Goal: Task Accomplishment & Management: Complete application form

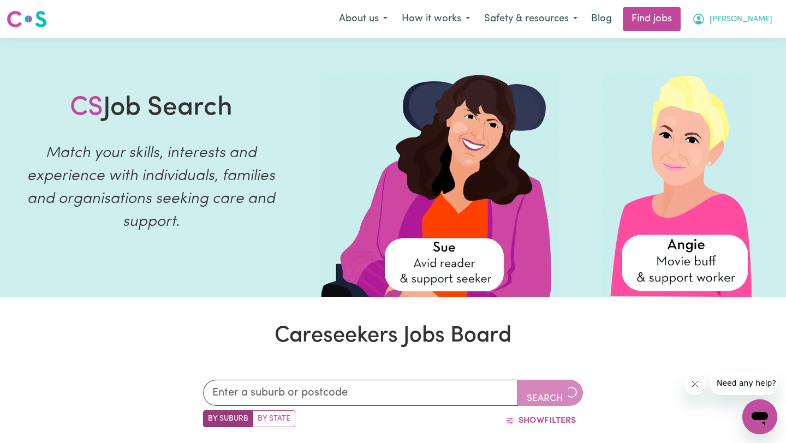
click at [705, 19] on icon "My Account" at bounding box center [698, 19] width 13 height 13
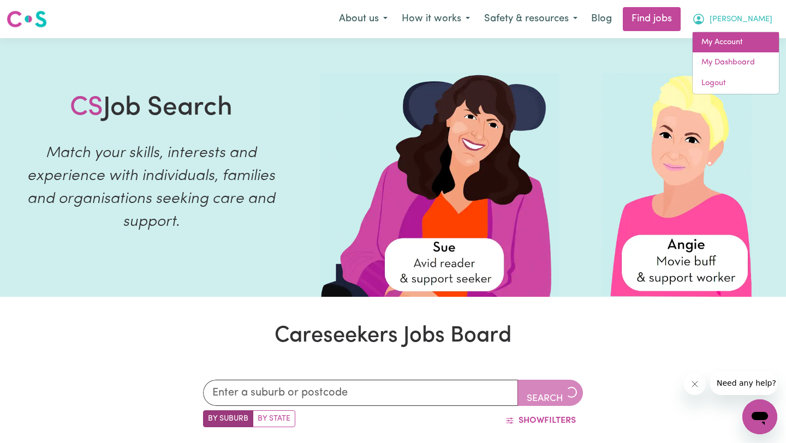
click at [719, 47] on link "My Account" at bounding box center [736, 42] width 86 height 21
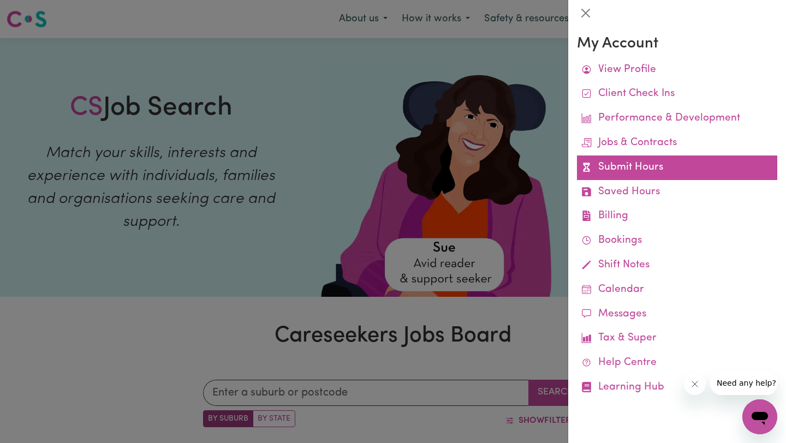
click at [642, 163] on link "Submit Hours" at bounding box center [677, 168] width 200 height 25
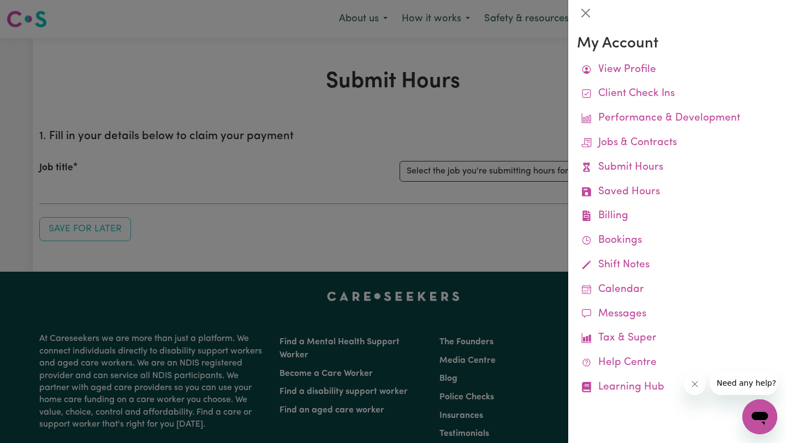
click at [391, 138] on div at bounding box center [393, 221] width 786 height 443
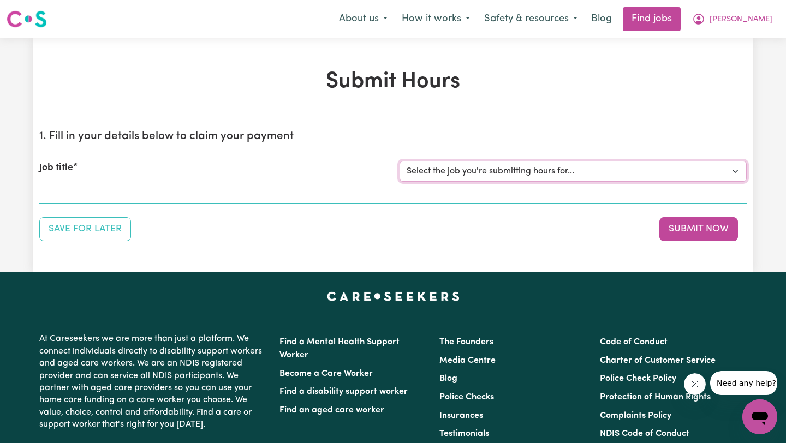
click at [497, 174] on select "Select the job you're submitting hours for... [[PERSON_NAME]] Support worker fo…" at bounding box center [573, 171] width 347 height 21
select select "11188"
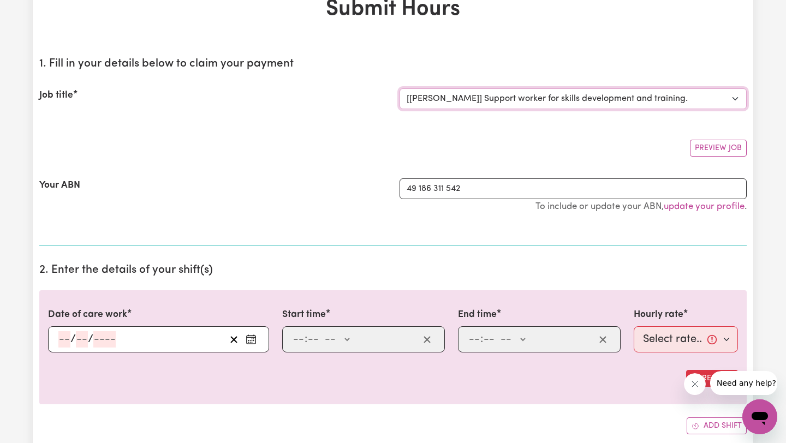
scroll to position [133, 0]
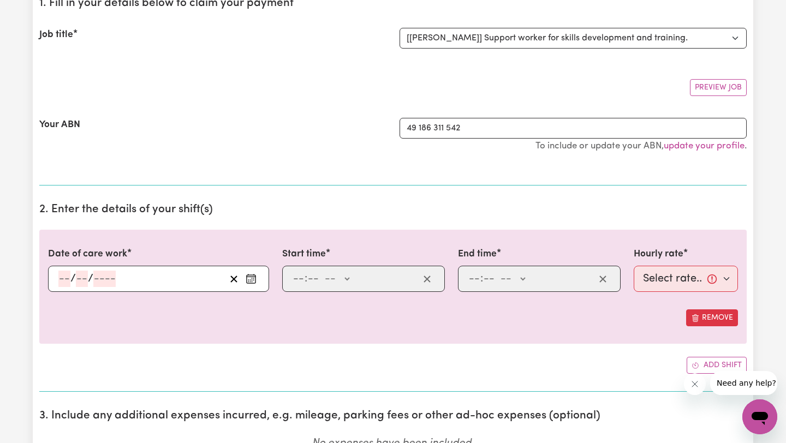
click at [62, 277] on input "number" at bounding box center [64, 279] width 12 height 16
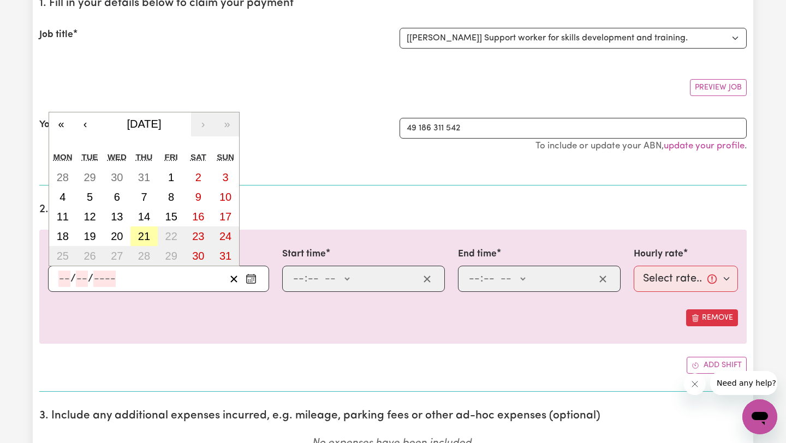
click at [141, 240] on abbr "21" at bounding box center [144, 236] width 12 height 12
type input "[DATE]"
type input "21"
type input "8"
type input "2025"
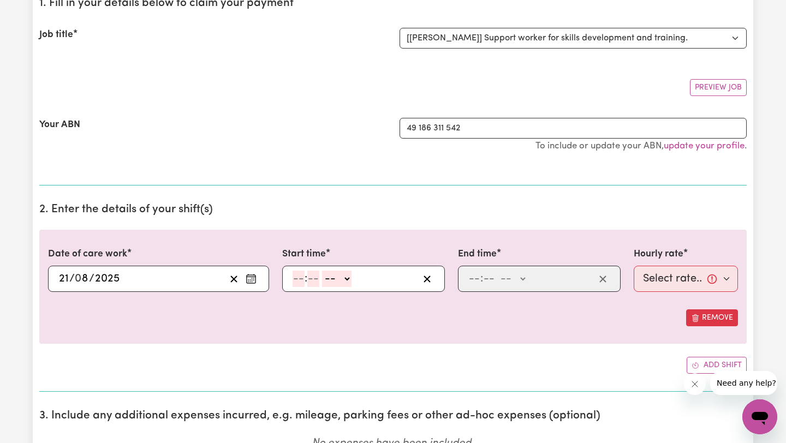
click at [295, 278] on input "number" at bounding box center [299, 279] width 12 height 16
click at [298, 275] on input "5" at bounding box center [297, 279] width 8 height 16
type input "6"
type input "0"
click at [342, 276] on select "-- AM PM" at bounding box center [334, 279] width 29 height 16
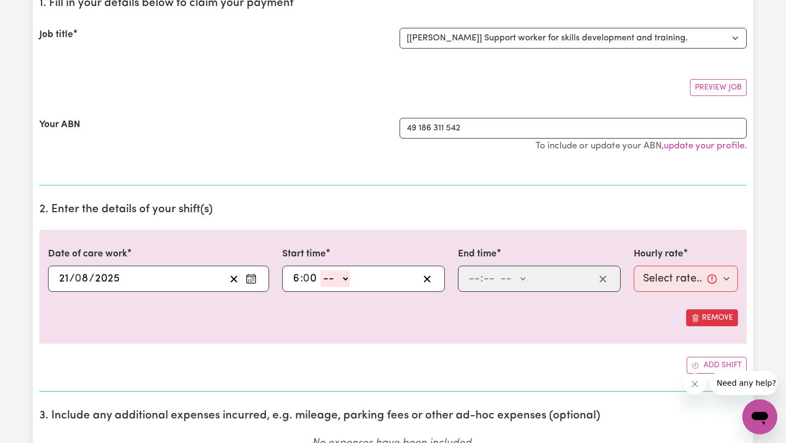
select select "pm"
type input "18:00"
click at [473, 280] on input "number" at bounding box center [474, 279] width 12 height 16
type input "7"
type input "0"
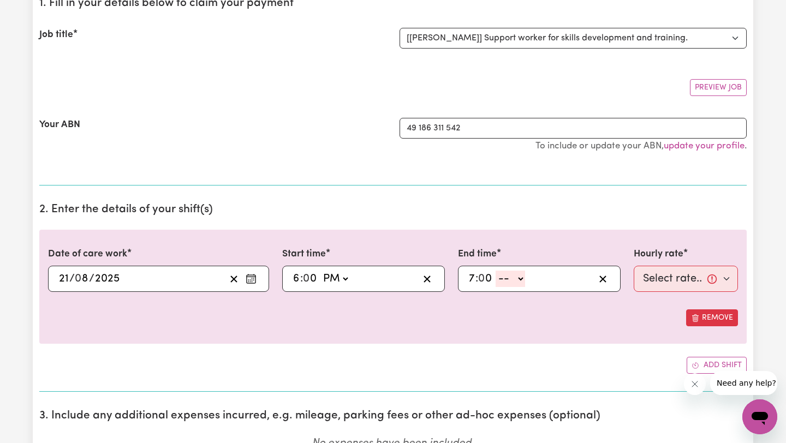
click at [506, 282] on select "-- AM PM" at bounding box center [510, 279] width 29 height 16
select select "pm"
type input "19:00"
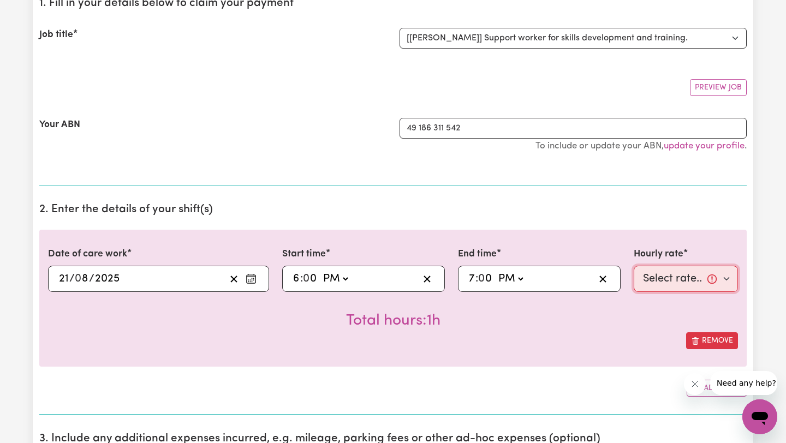
click at [645, 284] on select "Select rate... $50.00 (Weekday)" at bounding box center [686, 279] width 104 height 26
select select "50-Weekday"
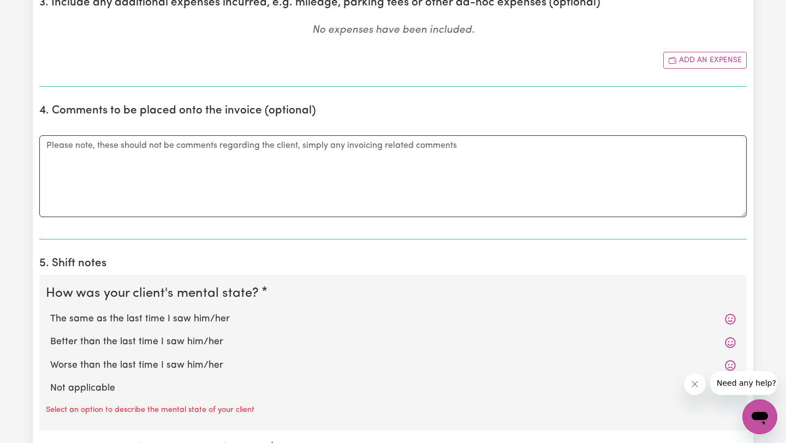
scroll to position [605, 0]
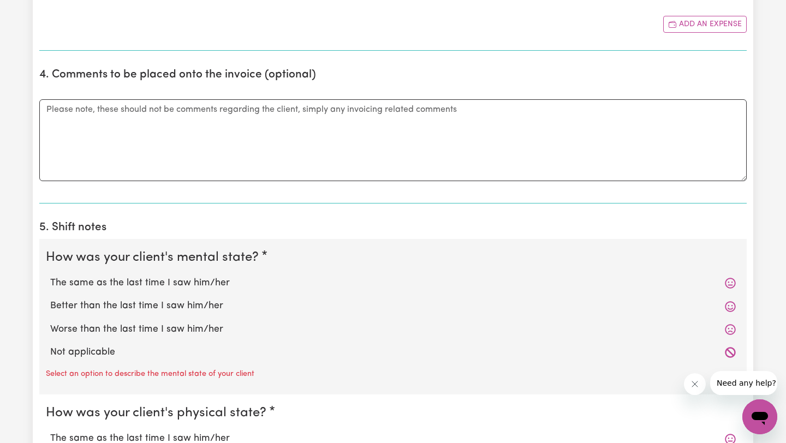
click at [159, 358] on label "Not applicable" at bounding box center [393, 353] width 686 height 14
click at [50, 346] on input "Not applicable" at bounding box center [50, 345] width 1 height 1
radio input "true"
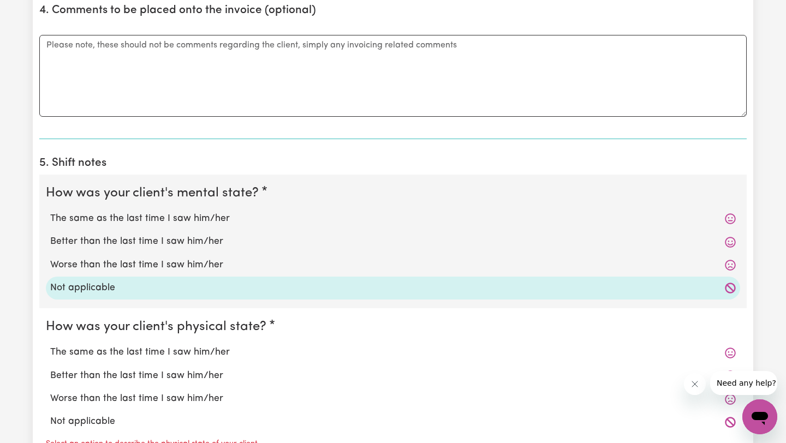
scroll to position [873, 0]
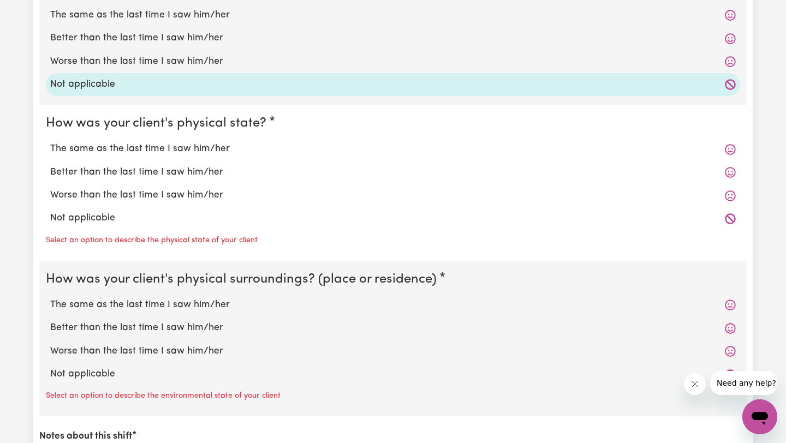
click at [119, 223] on label "Not applicable" at bounding box center [393, 218] width 686 height 14
click at [50, 211] on input "Not applicable" at bounding box center [50, 211] width 1 height 1
radio input "true"
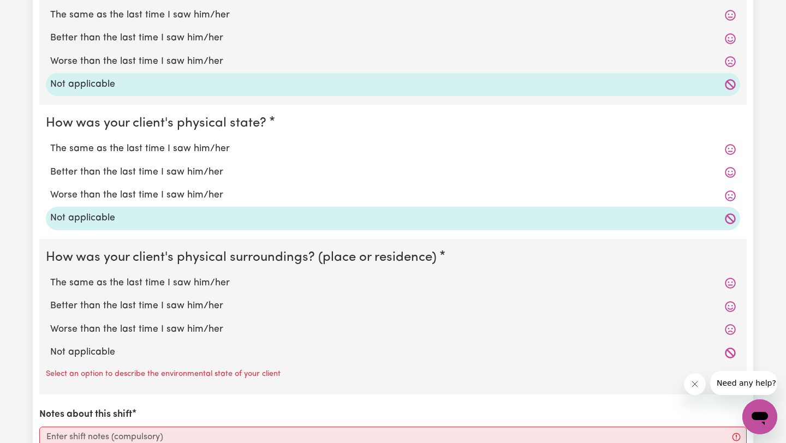
click at [129, 354] on label "Not applicable" at bounding box center [393, 353] width 686 height 14
click at [50, 346] on input "Not applicable" at bounding box center [50, 345] width 1 height 1
radio input "true"
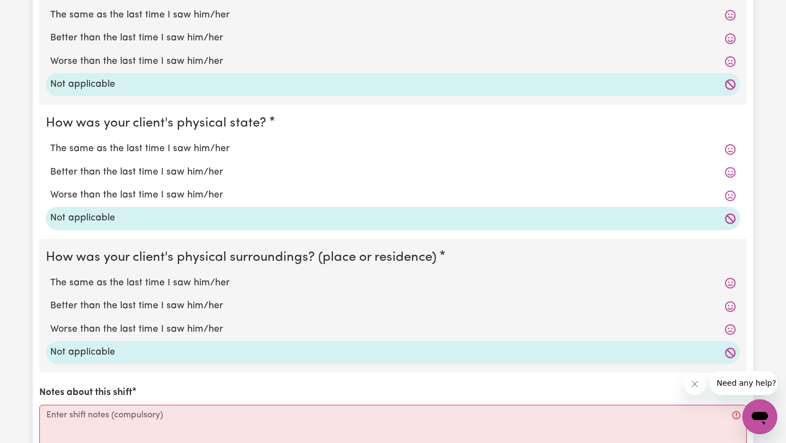
scroll to position [1010, 0]
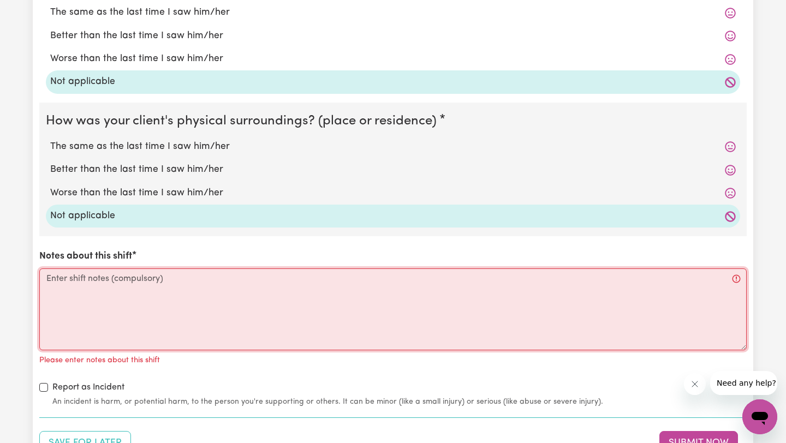
click at [104, 323] on textarea "Notes about this shift" at bounding box center [392, 310] width 707 height 82
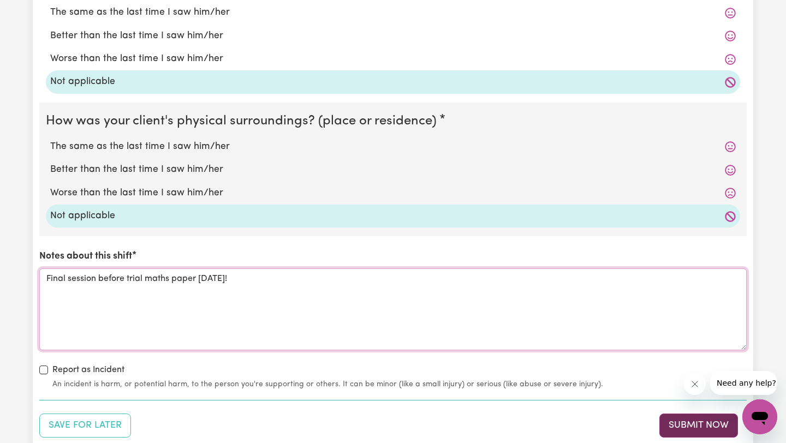
type textarea "Final session before trial maths paper [DATE]!"
click at [670, 418] on button "Submit Now" at bounding box center [698, 426] width 79 height 24
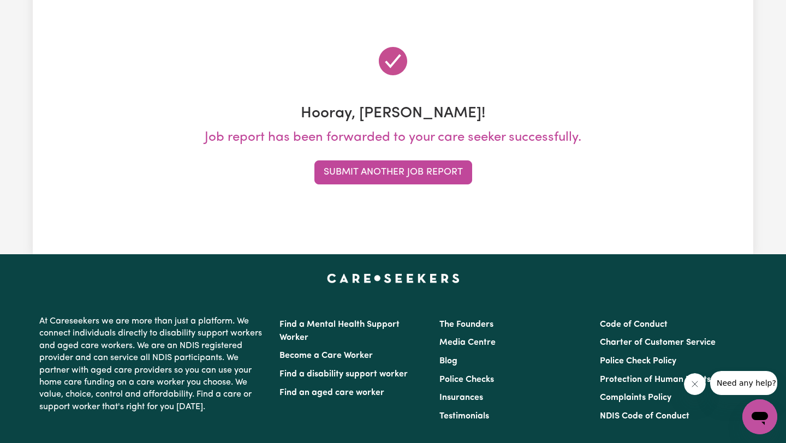
scroll to position [0, 0]
